Goal: Complete application form

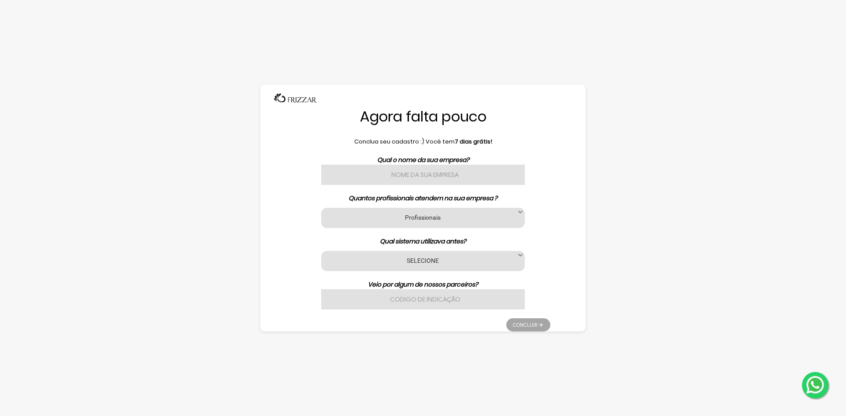
click at [447, 171] on input "text" at bounding box center [423, 175] width 204 height 20
type input "Barbearia Mr [PERSON_NAME]"
click at [472, 215] on label "Profissionais" at bounding box center [423, 217] width 182 height 8
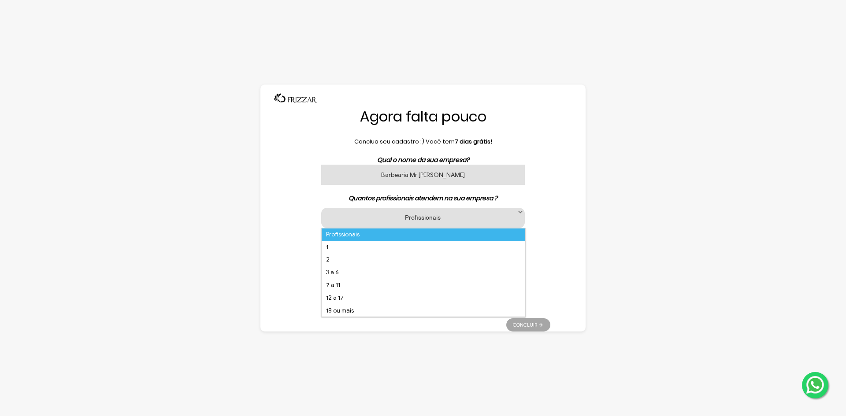
scroll to position [6, 40]
click at [358, 285] on li "7 a 11" at bounding box center [424, 285] width 204 height 13
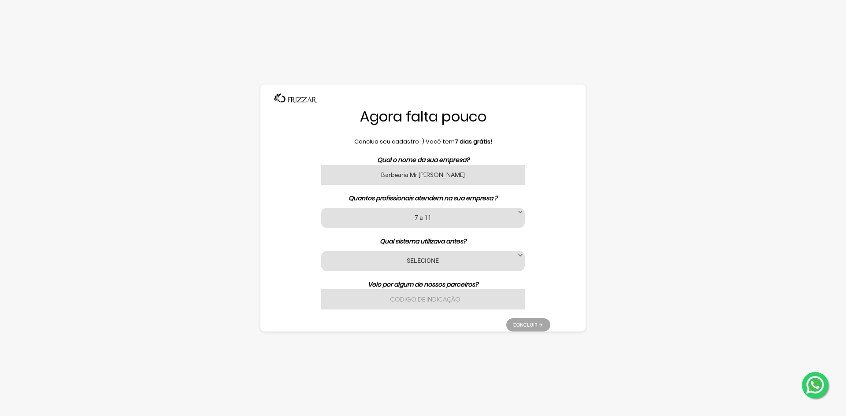
click at [454, 249] on div "Qual o nome da sua empresa? Barbearia Mr [PERSON_NAME] Quantos profissionais at…" at bounding box center [423, 233] width 255 height 154
click at [457, 263] on label "SELECIONE" at bounding box center [423, 260] width 182 height 8
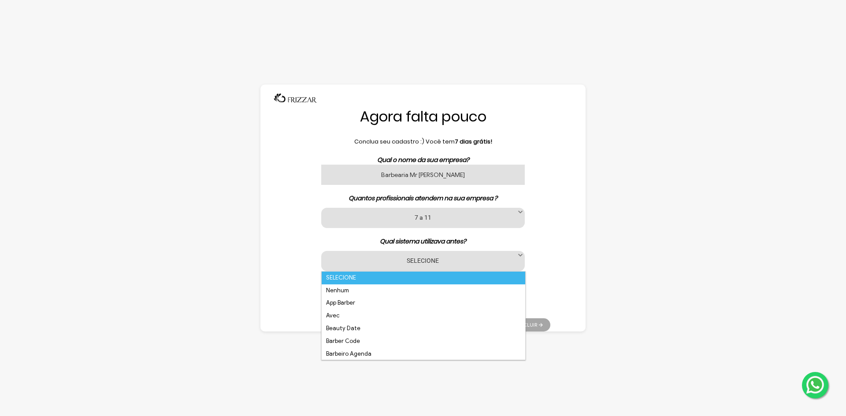
click at [457, 263] on label "SELECIONE" at bounding box center [423, 260] width 182 height 8
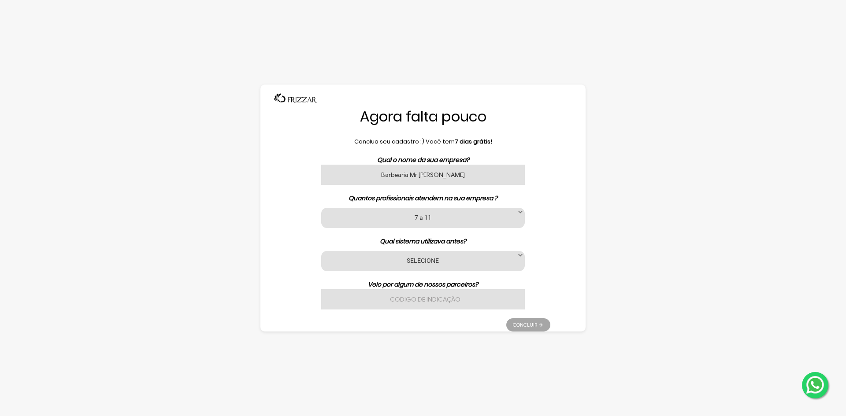
click at [442, 214] on label "7 a 11" at bounding box center [423, 217] width 182 height 8
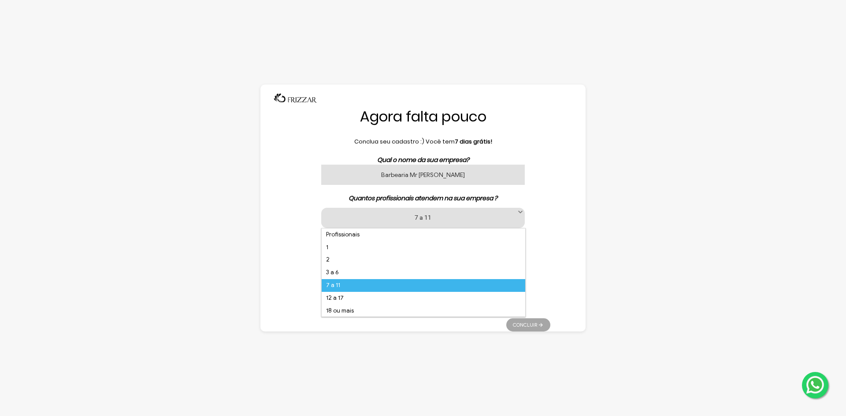
click at [442, 214] on label "7 a 11" at bounding box center [423, 217] width 182 height 8
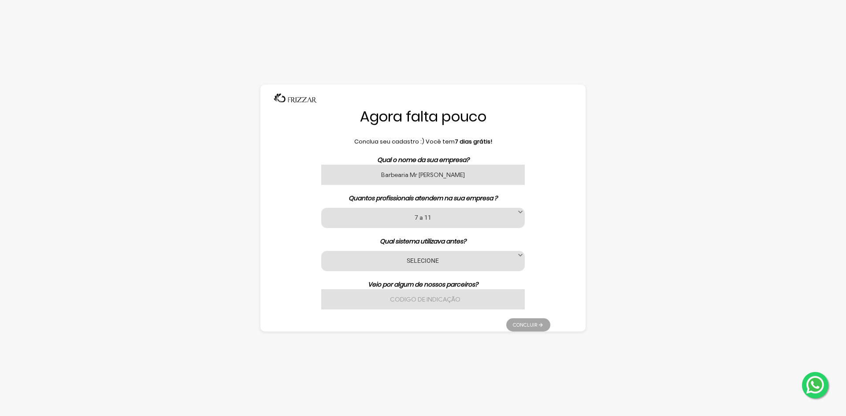
click at [412, 259] on label "SELECIONE" at bounding box center [423, 260] width 182 height 8
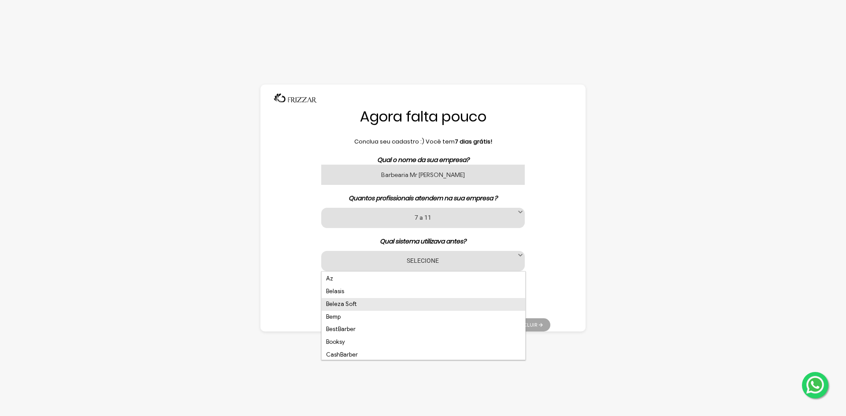
scroll to position [132, 0]
click at [368, 312] on li "CashBarber" at bounding box center [424, 311] width 204 height 13
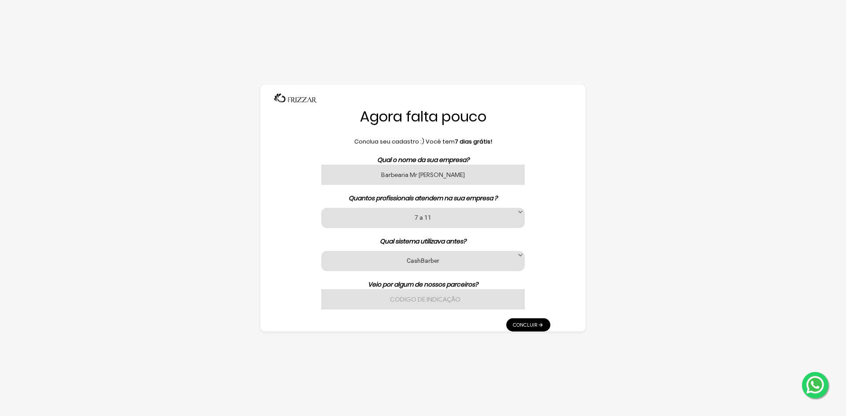
click at [462, 304] on input "text" at bounding box center [423, 299] width 204 height 20
click at [526, 325] on link "Concluir" at bounding box center [528, 325] width 44 height 13
